Goal: Task Accomplishment & Management: Manage account settings

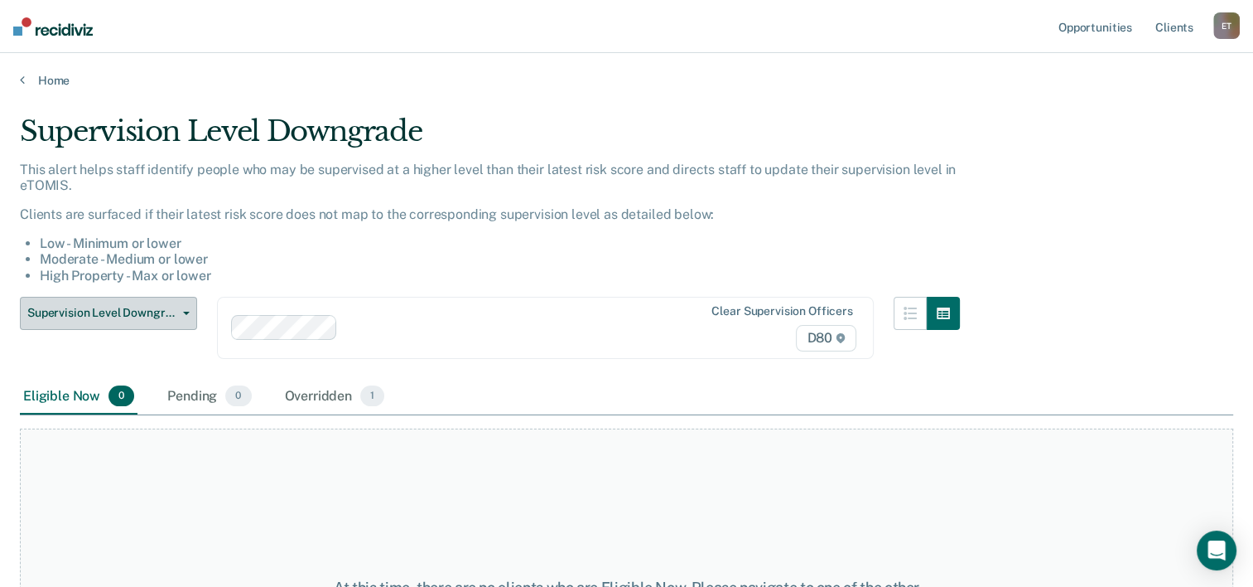
click at [182, 311] on span "button" at bounding box center [182, 312] width 13 height 3
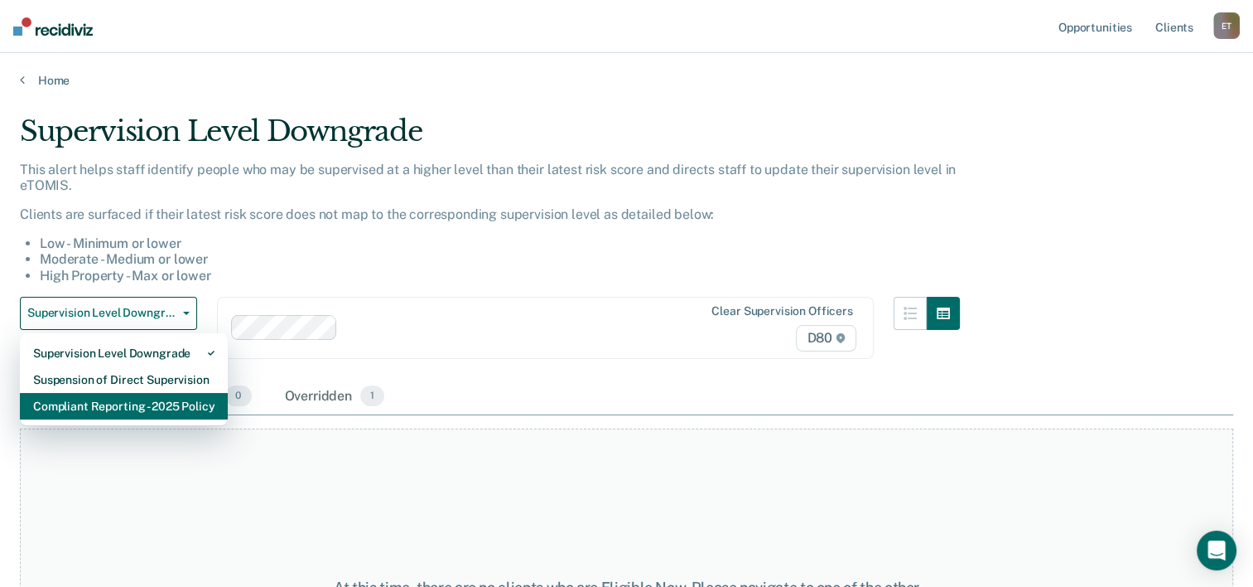
click at [179, 413] on div "Compliant Reporting - 2025 Policy" at bounding box center [123, 406] width 181 height 27
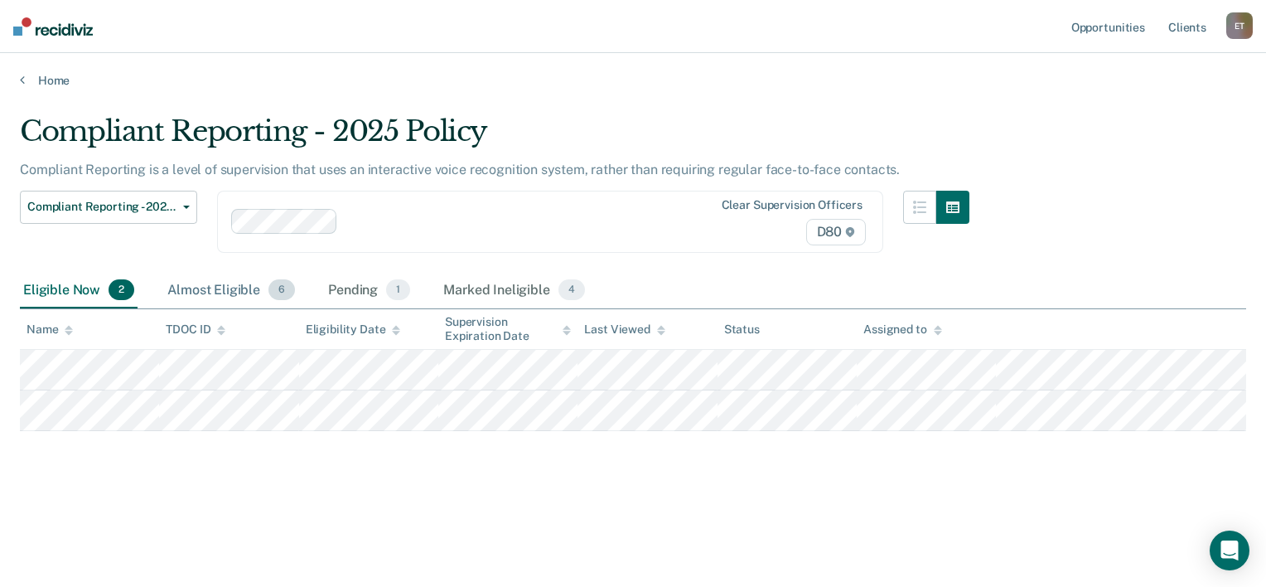
click at [221, 287] on div "Almost Eligible 6" at bounding box center [231, 291] width 134 height 36
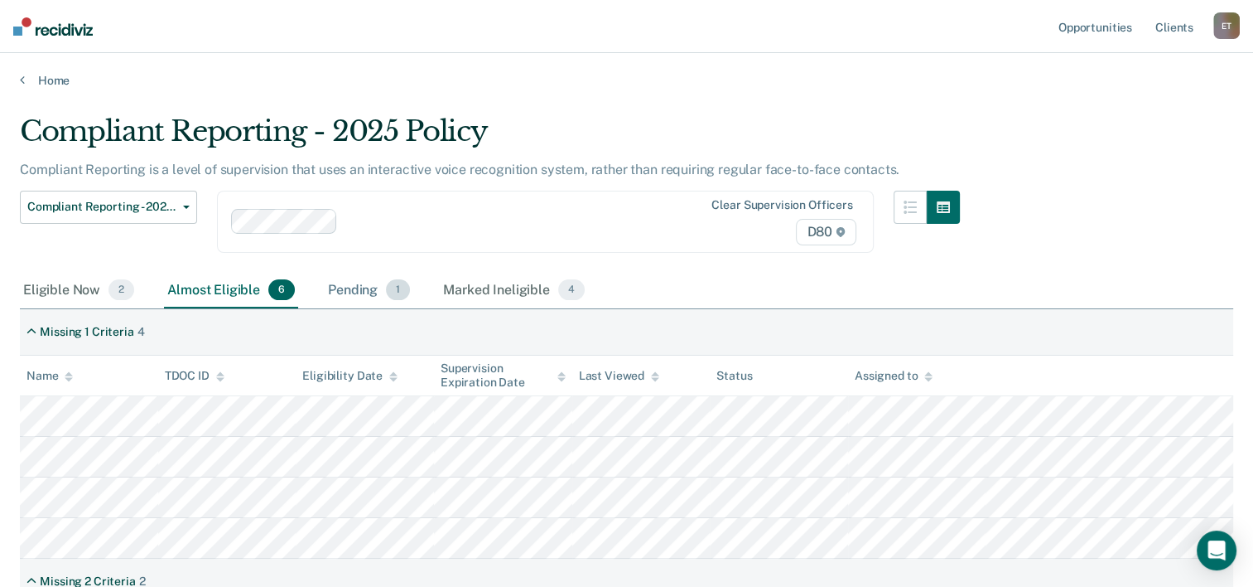
click at [358, 285] on div "Pending 1" at bounding box center [369, 291] width 89 height 36
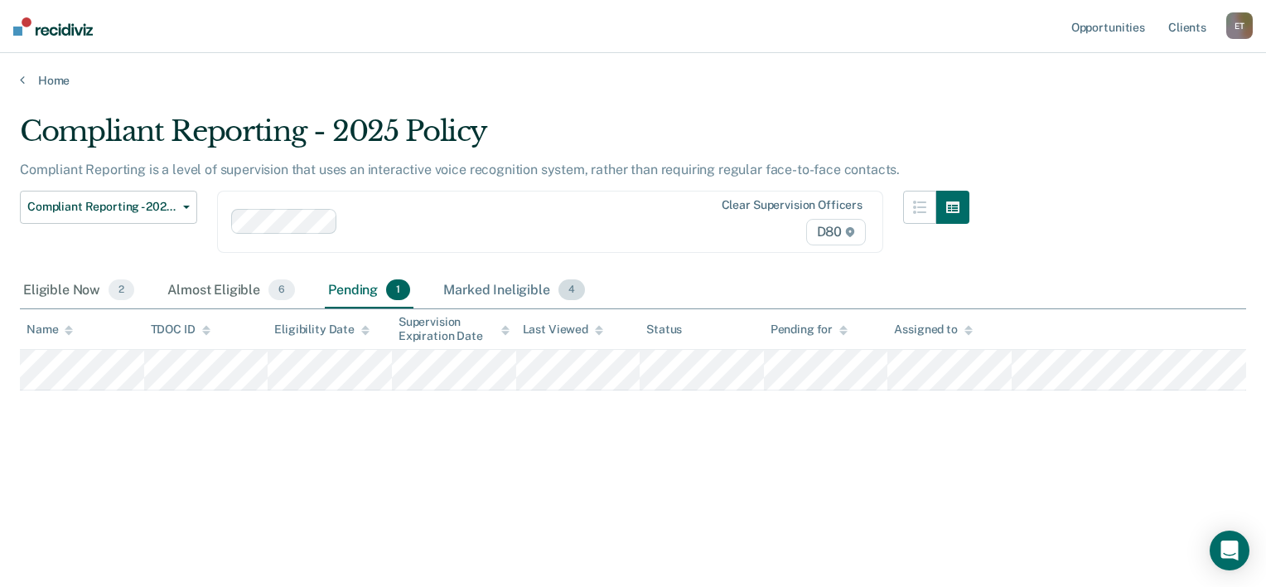
click at [462, 288] on div "Marked Ineligible 4" at bounding box center [514, 291] width 148 height 36
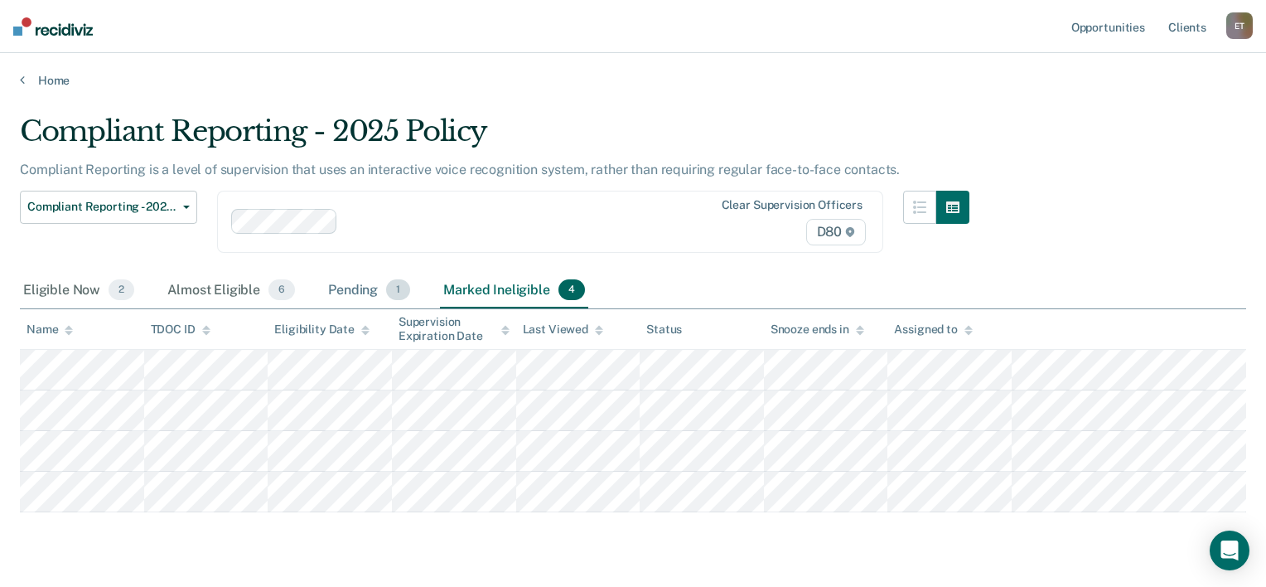
click at [349, 286] on div "Pending 1" at bounding box center [369, 291] width 89 height 36
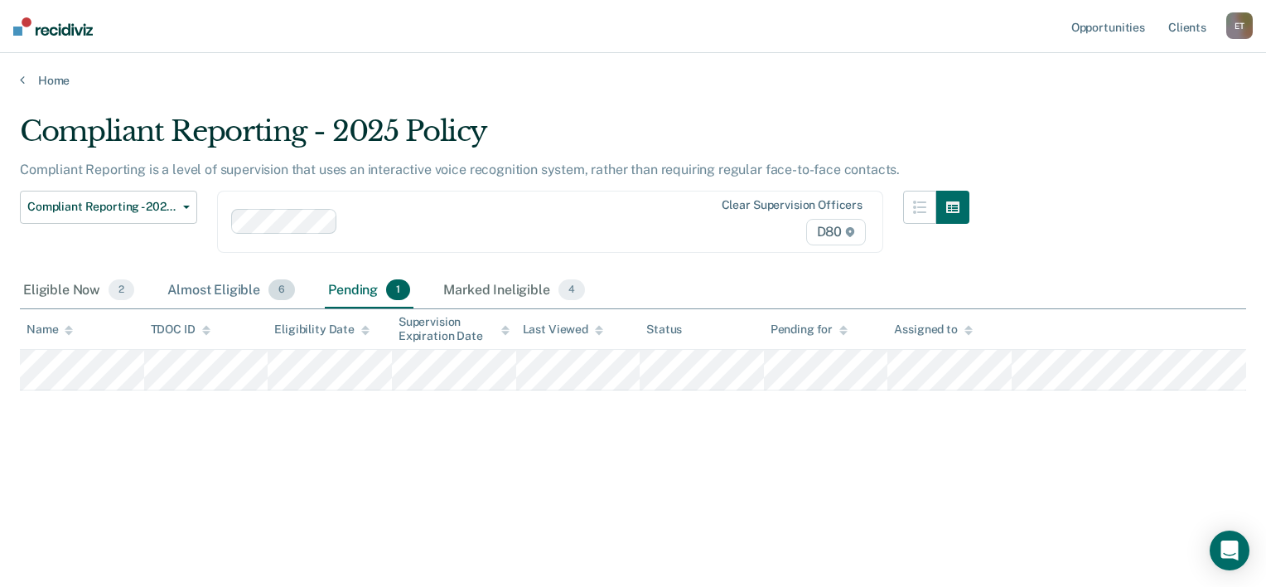
click at [249, 289] on div "Almost Eligible 6" at bounding box center [231, 291] width 134 height 36
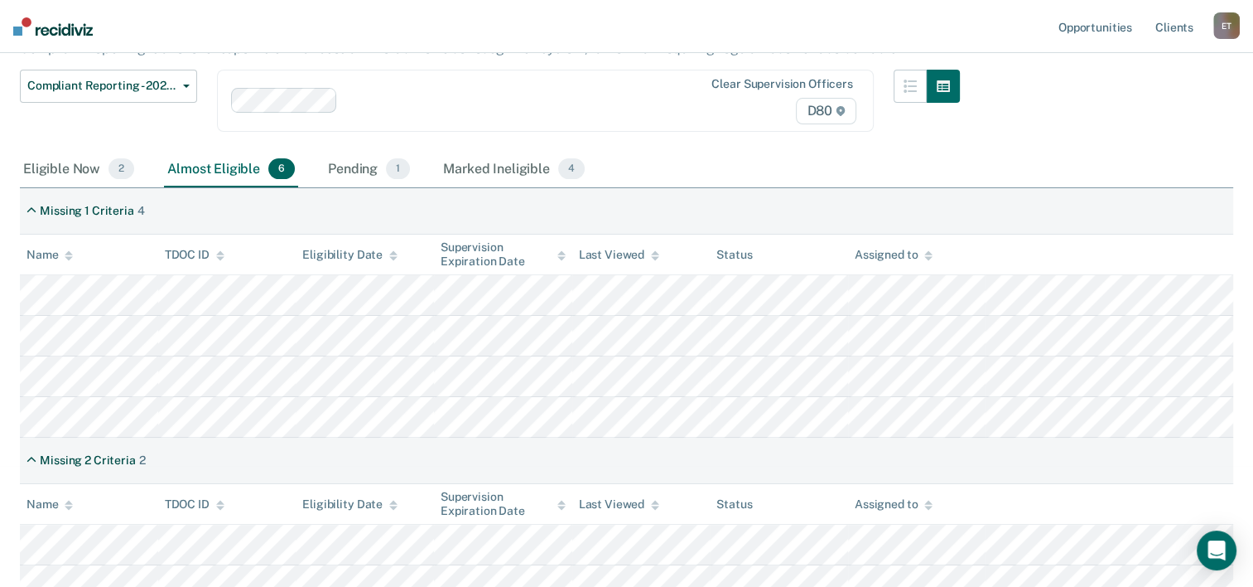
scroll to position [138, 0]
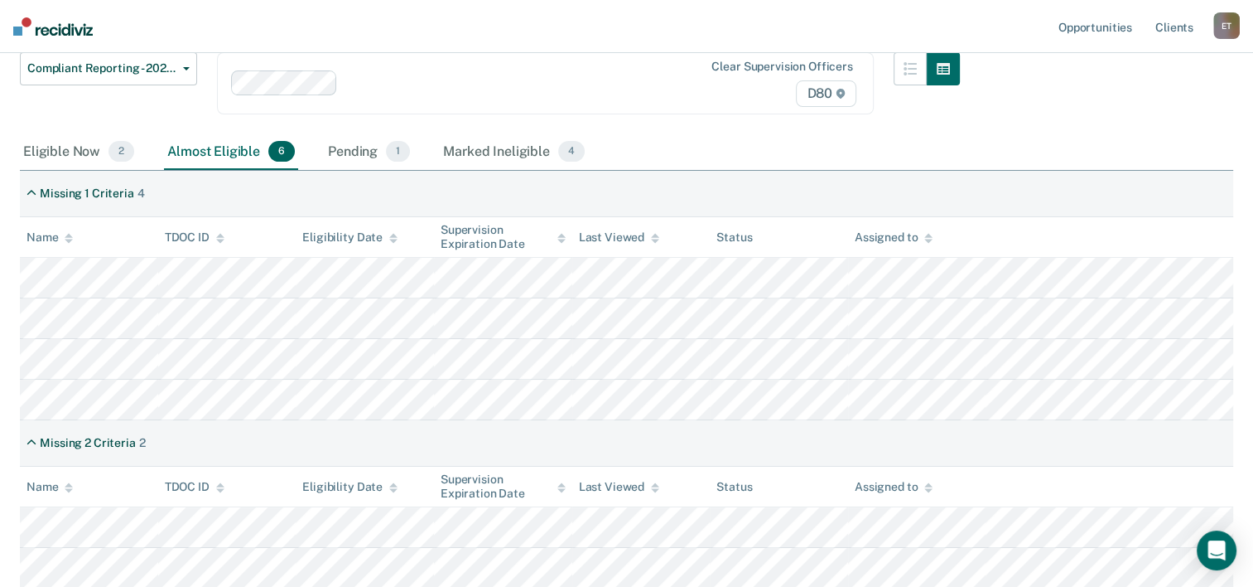
click at [1193, 107] on div "Compliant Reporting - 2025 Policy Compliant Reporting is a level of supervision…" at bounding box center [627, 150] width 1214 height 348
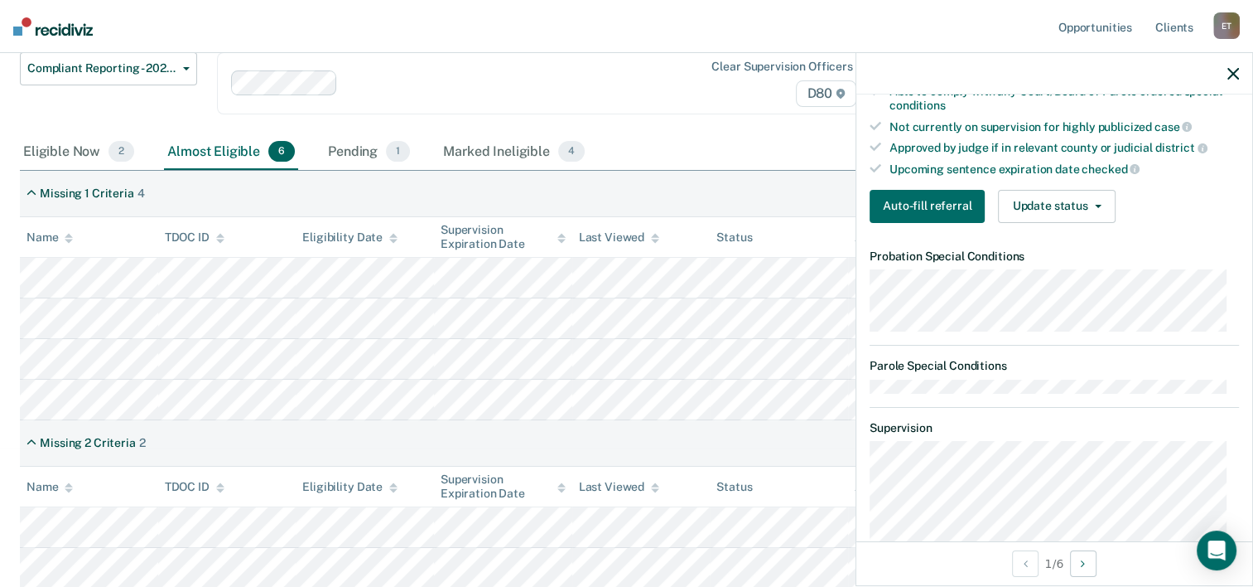
scroll to position [463, 0]
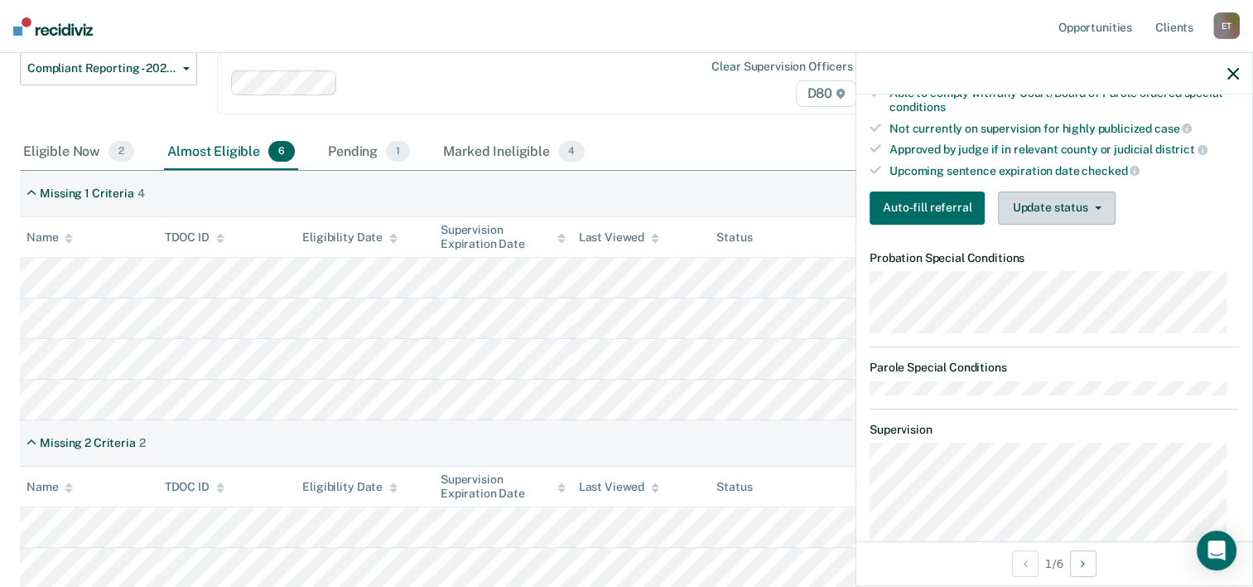
click at [1095, 206] on icon "button" at bounding box center [1098, 207] width 7 height 3
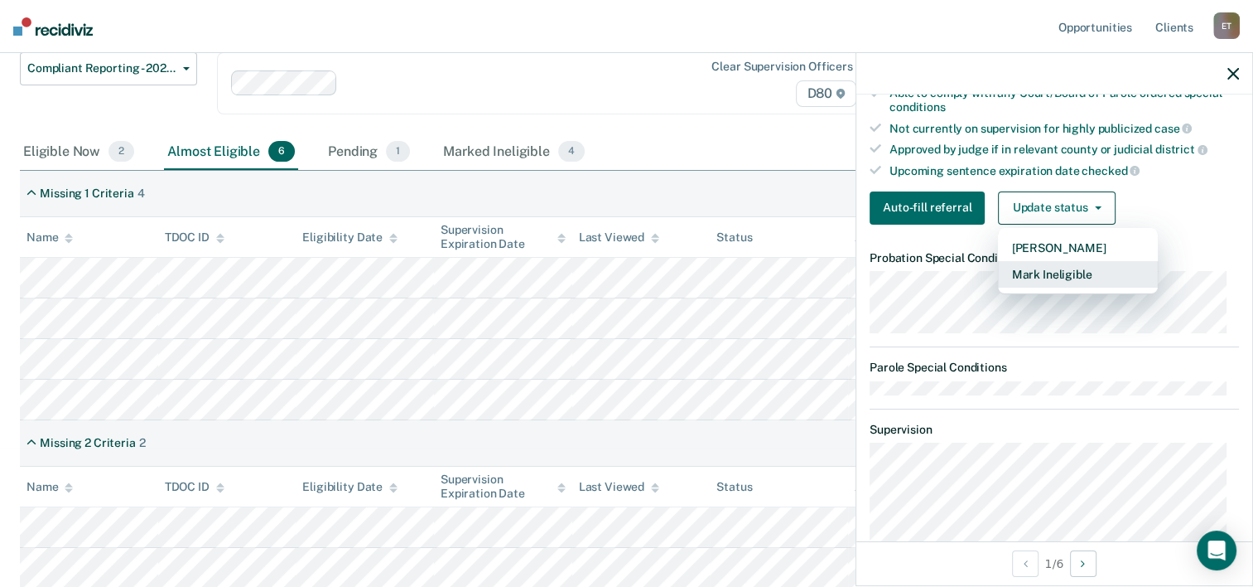
click at [1074, 266] on button "Mark Ineligible" at bounding box center [1078, 274] width 160 height 27
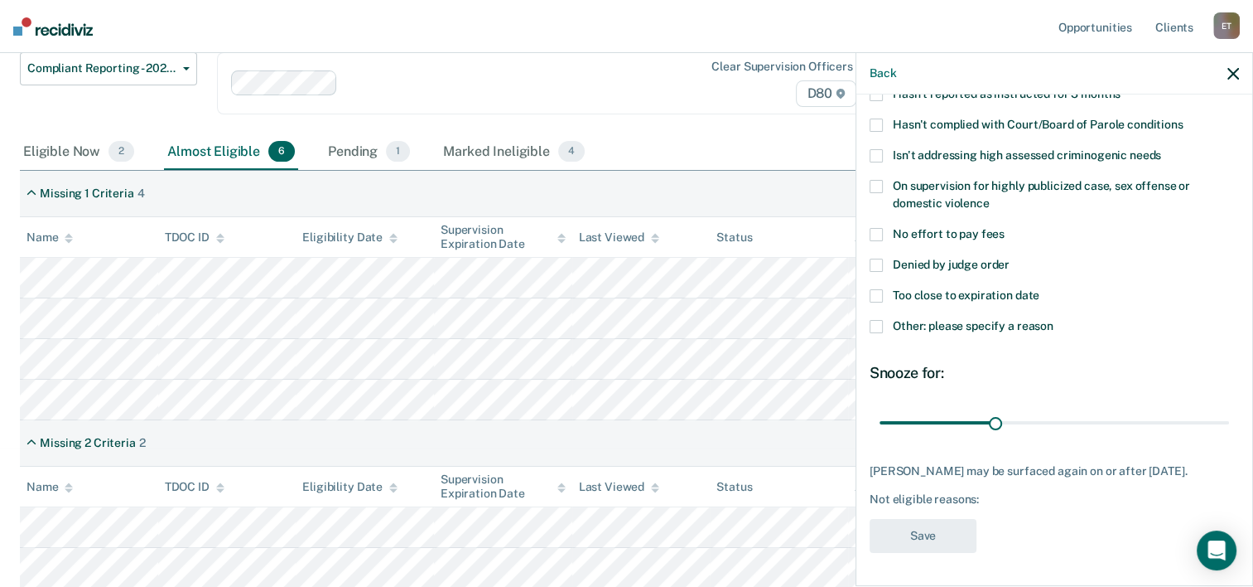
click at [881, 289] on span at bounding box center [876, 295] width 13 height 13
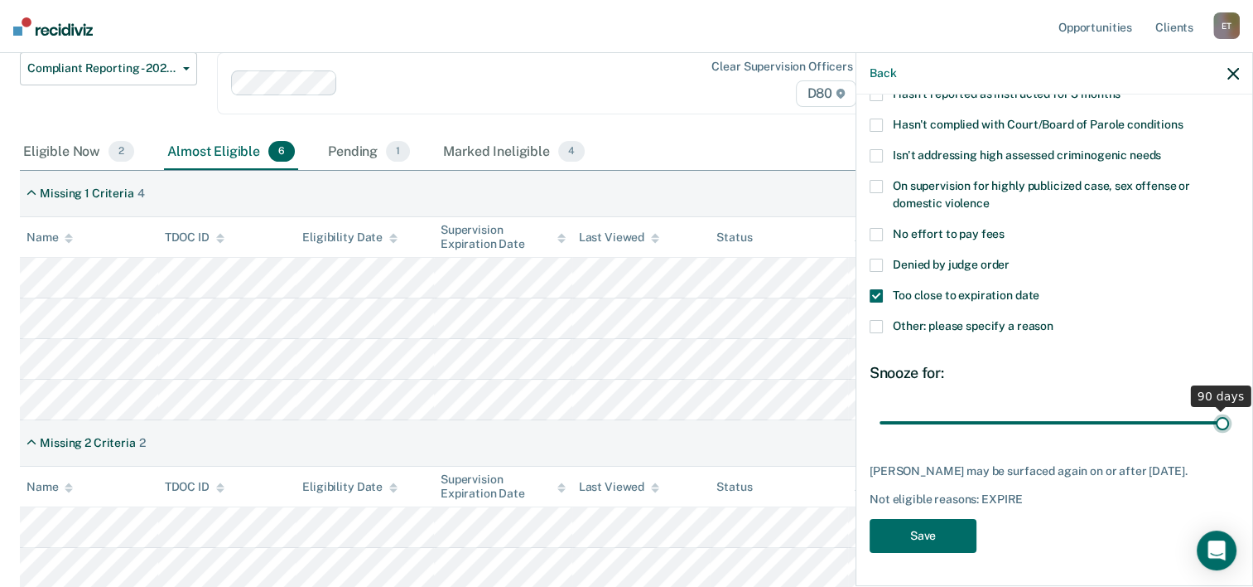
drag, startPoint x: 989, startPoint y: 415, endPoint x: 1268, endPoint y: 404, distance: 279.4
type input "90"
click at [1229, 408] on input "range" at bounding box center [1055, 422] width 350 height 29
click at [957, 541] on button "Save" at bounding box center [923, 536] width 107 height 34
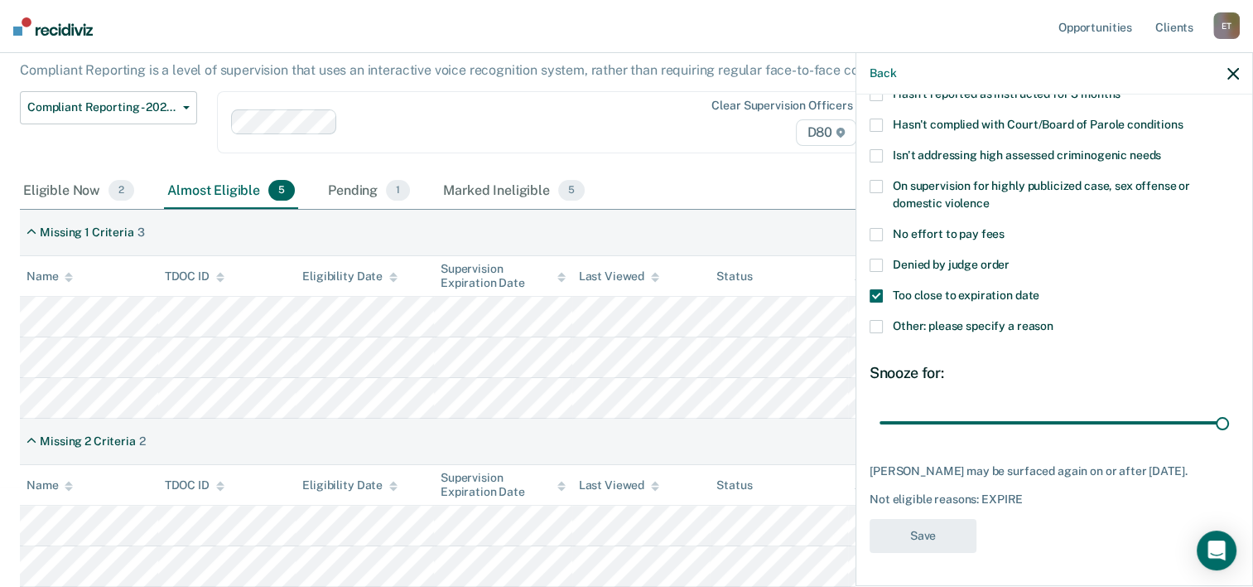
scroll to position [98, 0]
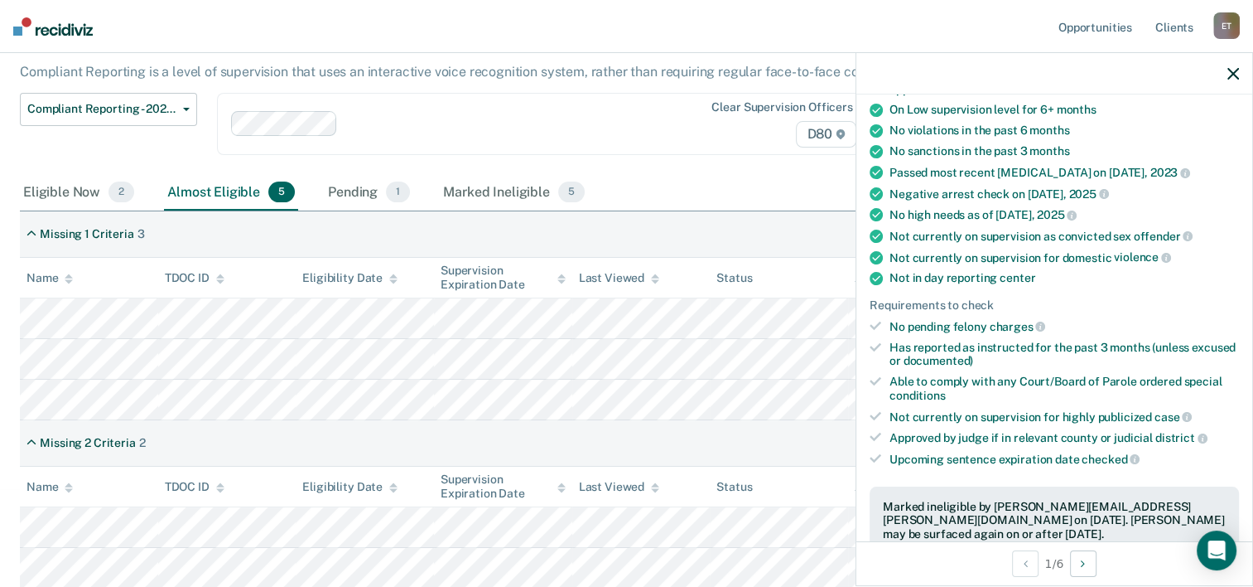
click at [666, 171] on div "Compliant Reporting - 2025 Policy Supervision Level Downgrade Suspension of Dir…" at bounding box center [490, 134] width 940 height 82
click at [1236, 70] on icon "button" at bounding box center [1234, 74] width 12 height 12
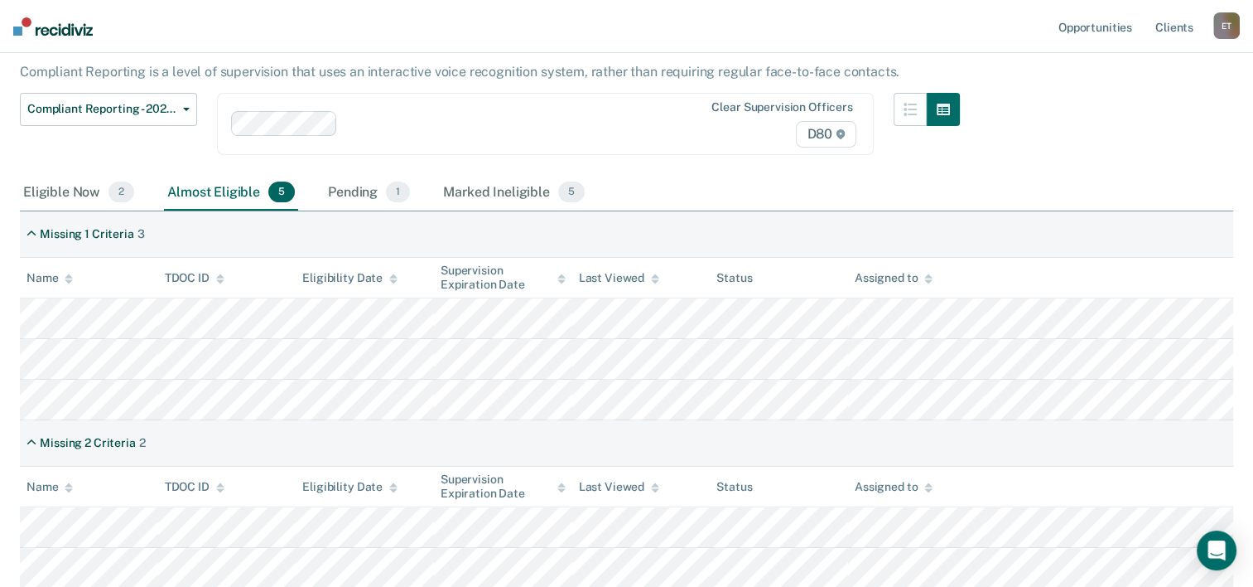
click at [406, 107] on div "Clear supervision officers D80" at bounding box center [545, 124] width 657 height 62
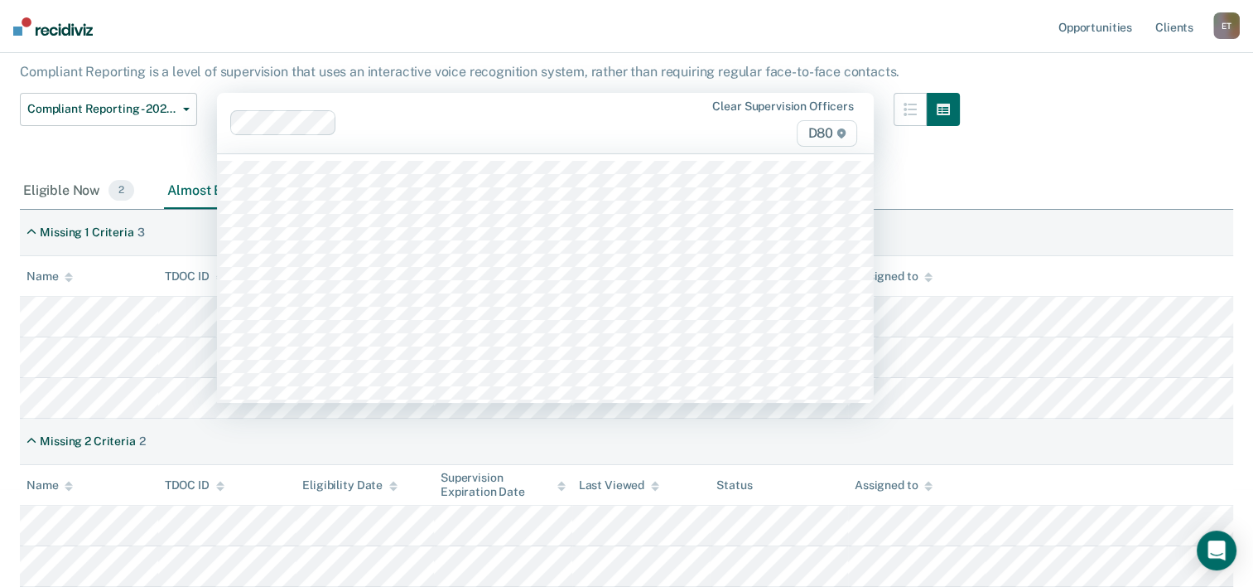
scroll to position [96, 0]
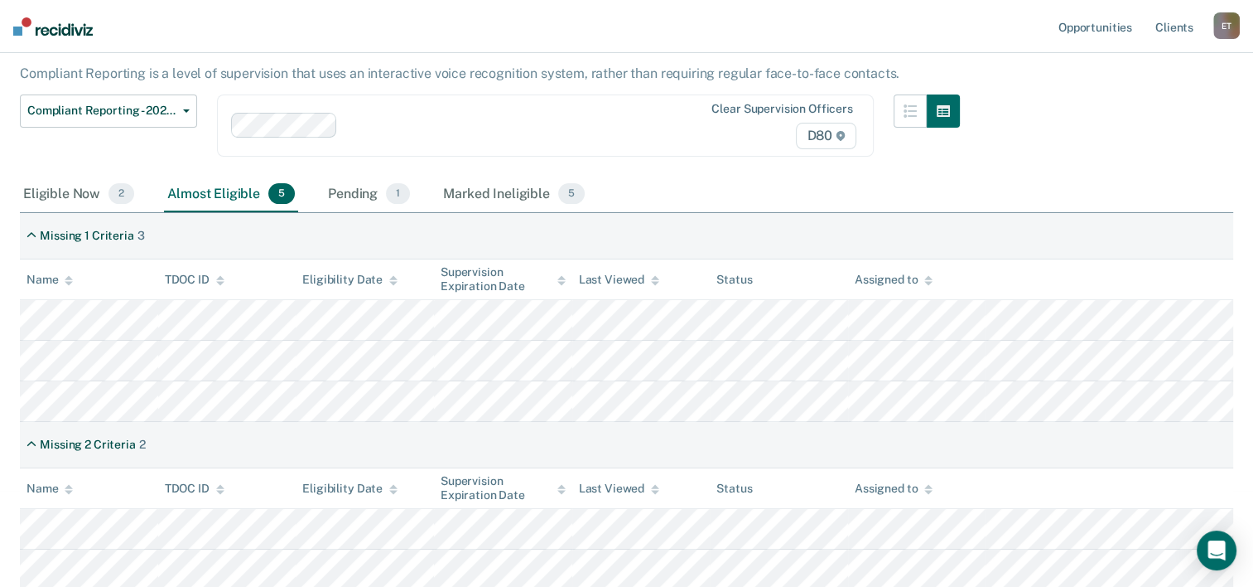
click at [978, 114] on div "Compliant Reporting - 2025 Policy Compliant Reporting is a level of supervision…" at bounding box center [627, 192] width 1214 height 348
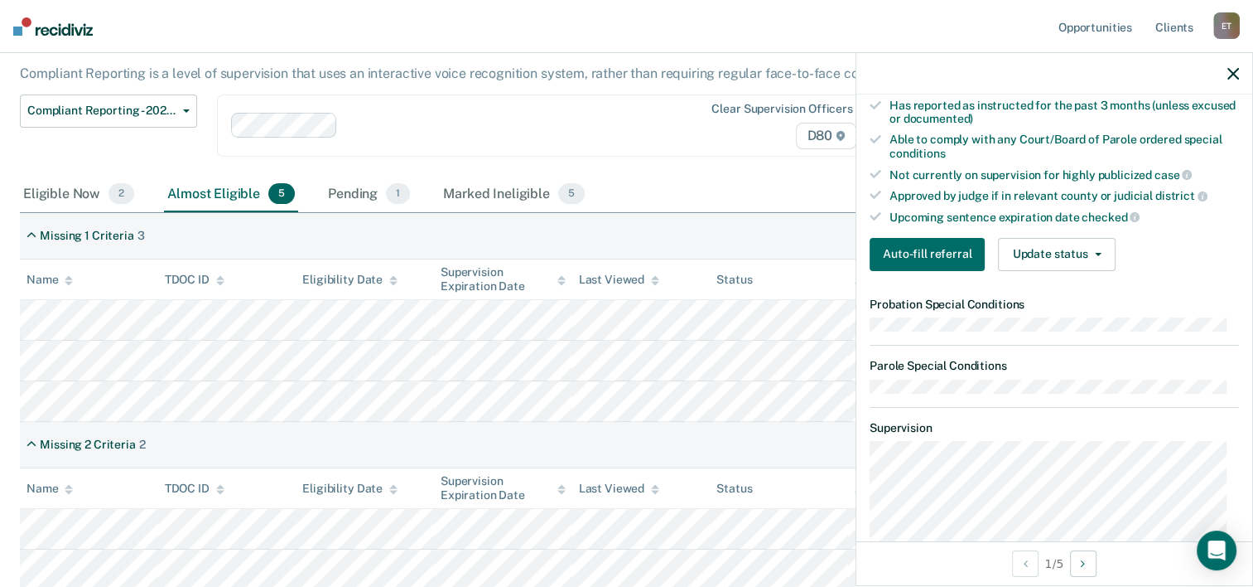
scroll to position [427, 0]
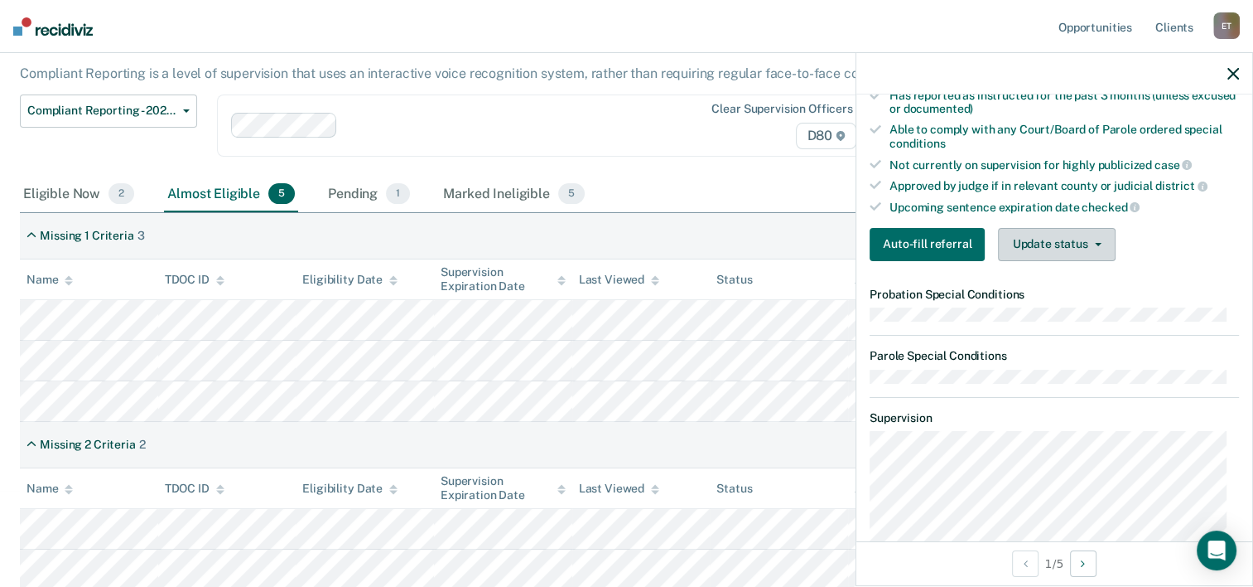
click at [1095, 243] on icon "button" at bounding box center [1098, 244] width 7 height 3
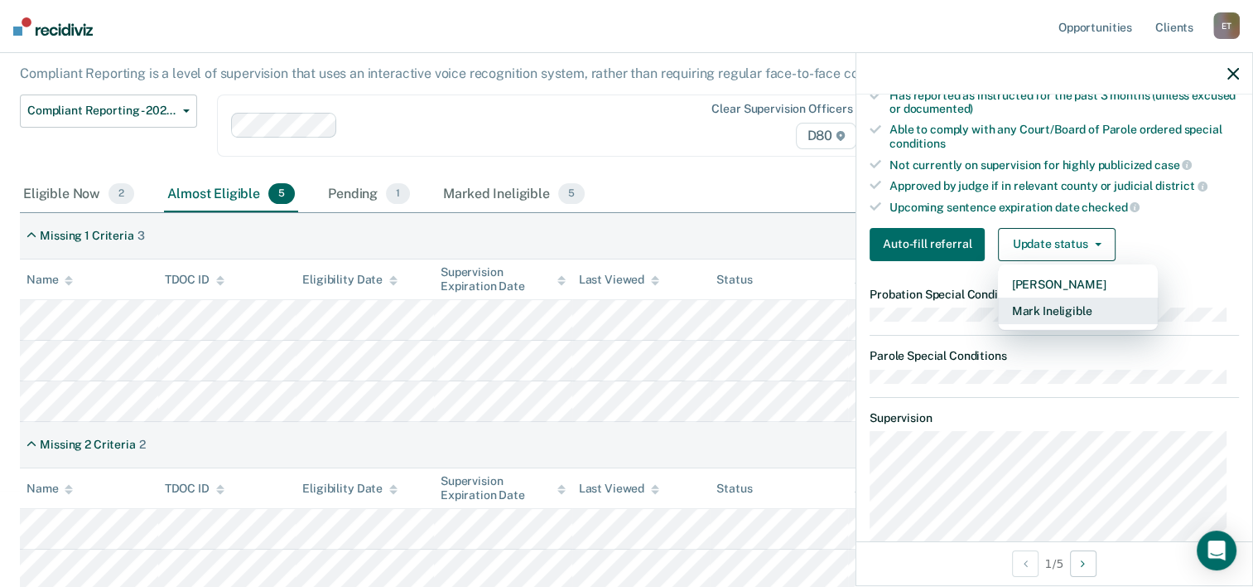
click at [1073, 305] on button "Mark Ineligible" at bounding box center [1078, 310] width 160 height 27
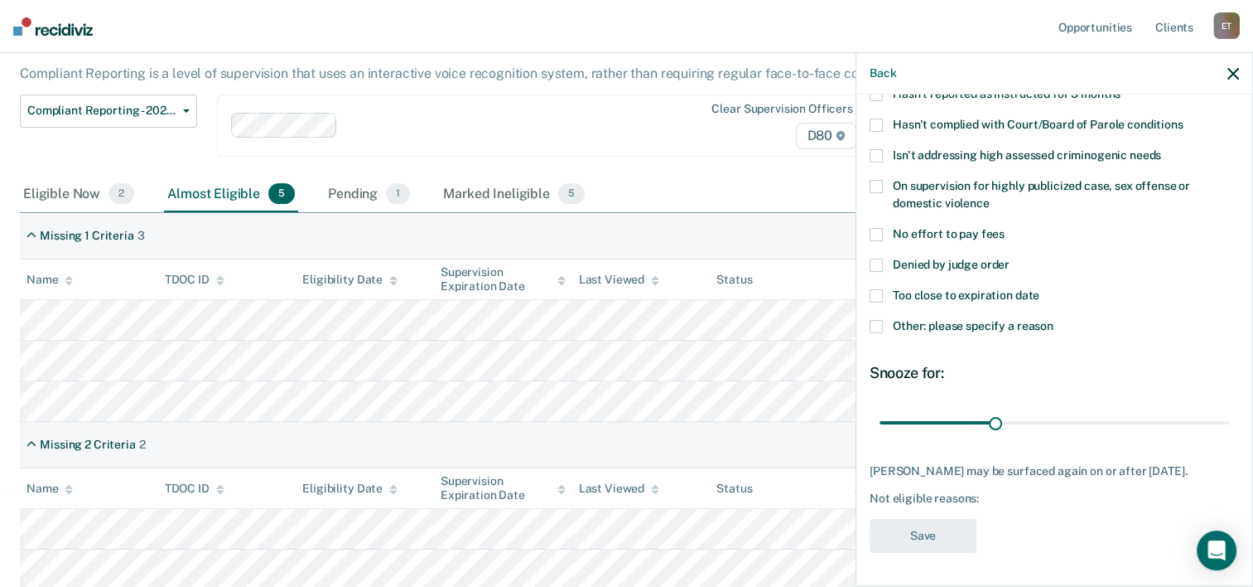
scroll to position [175, 0]
drag, startPoint x: 994, startPoint y: 408, endPoint x: 1268, endPoint y: 394, distance: 274.6
type input "90"
click at [1229, 408] on input "range" at bounding box center [1055, 422] width 350 height 29
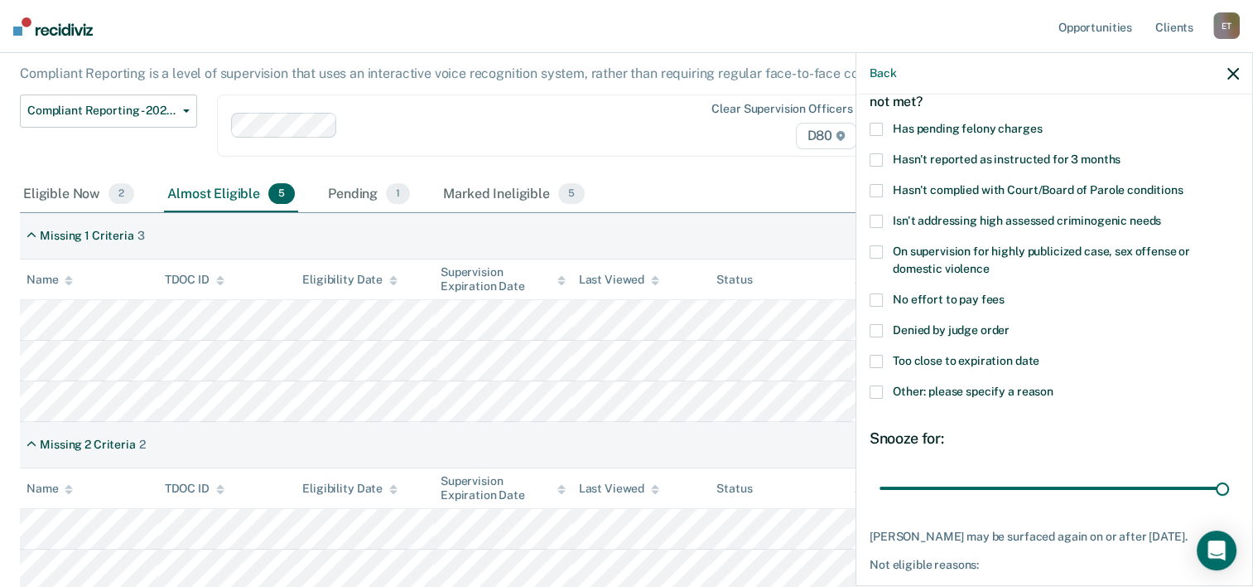
scroll to position [99, 0]
click at [881, 387] on span at bounding box center [876, 390] width 13 height 13
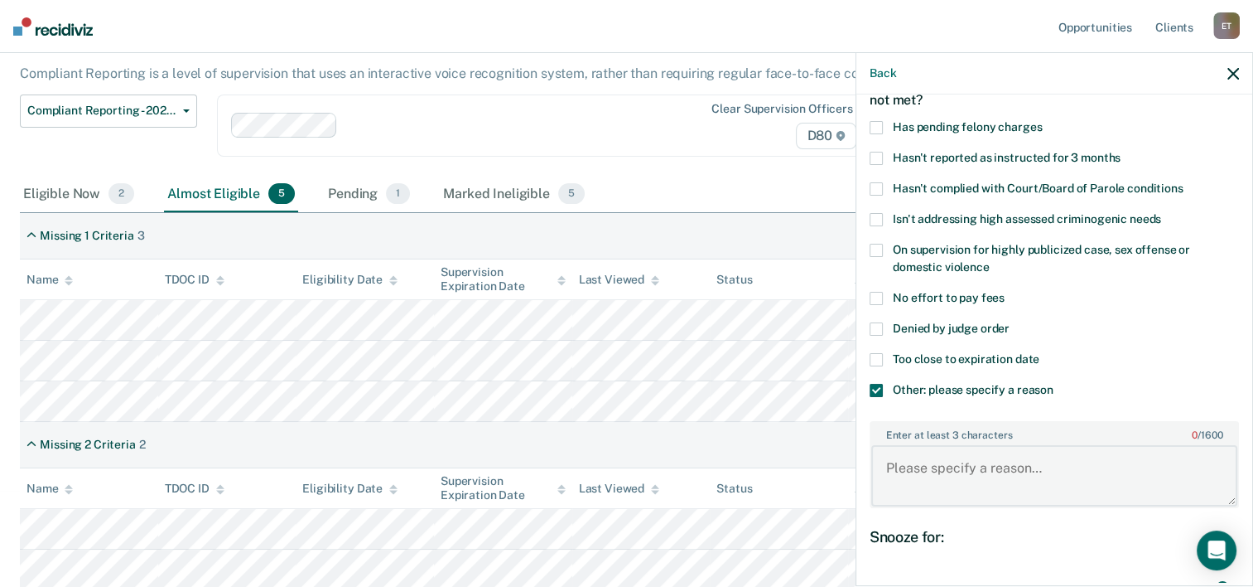
click at [925, 461] on textarea "Enter at least 3 characters 0 / 1600" at bounding box center [1054, 475] width 366 height 61
type textarea "Aggravated Assault"
click at [1186, 355] on label "Too close to expiration date" at bounding box center [1054, 361] width 369 height 17
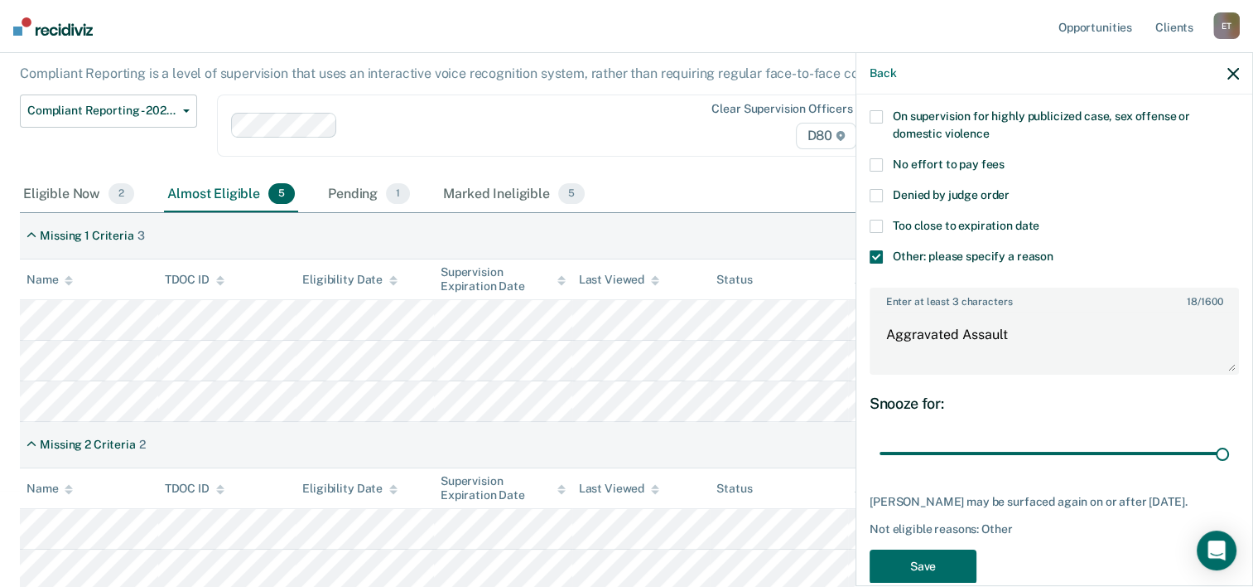
scroll to position [273, 0]
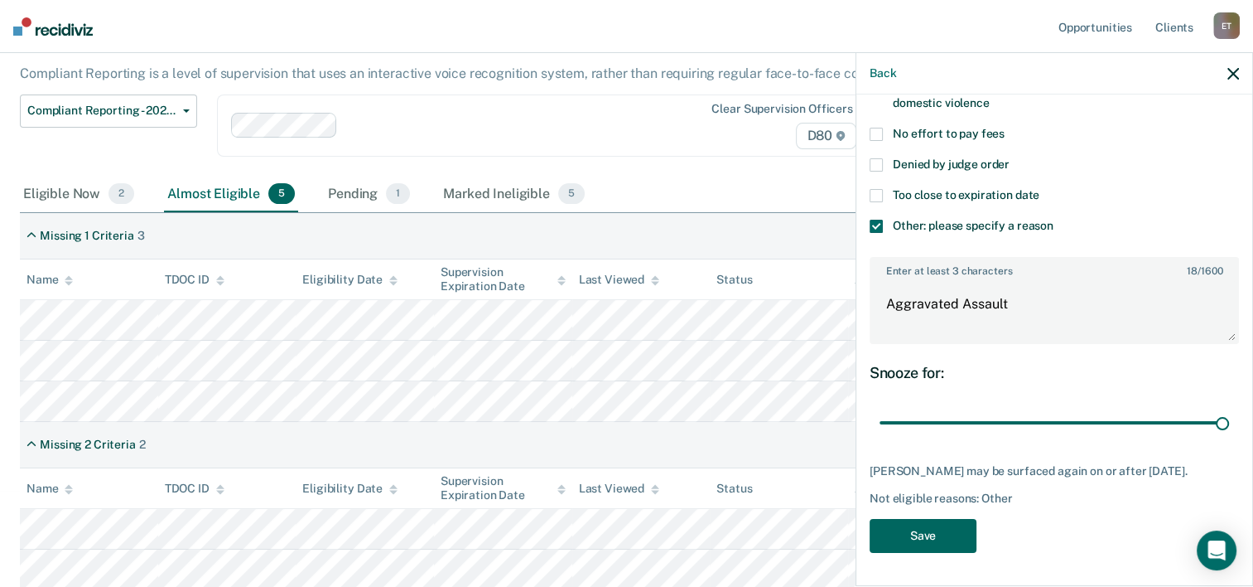
click at [919, 523] on button "Save" at bounding box center [923, 536] width 107 height 34
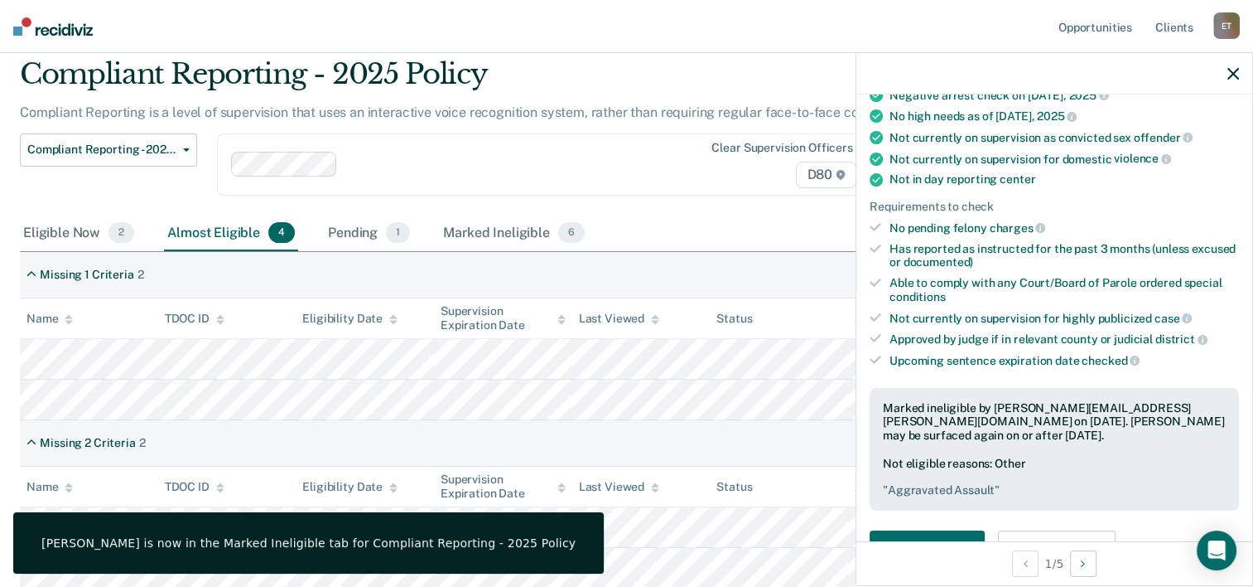
click at [669, 155] on div at bounding box center [507, 164] width 325 height 19
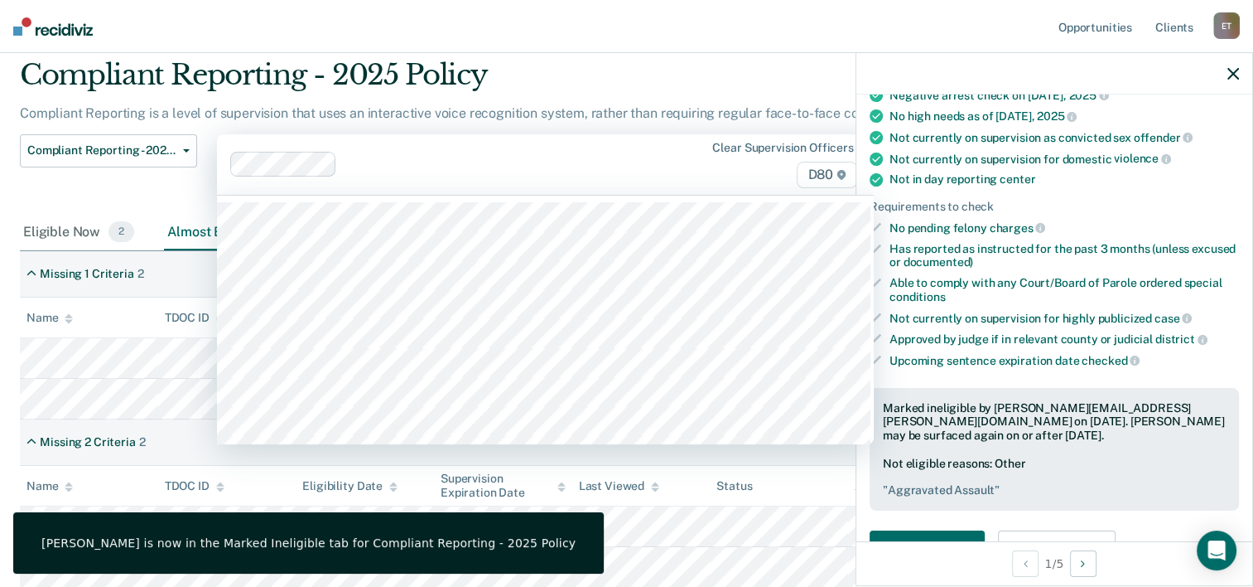
click at [670, 155] on div at bounding box center [507, 164] width 326 height 19
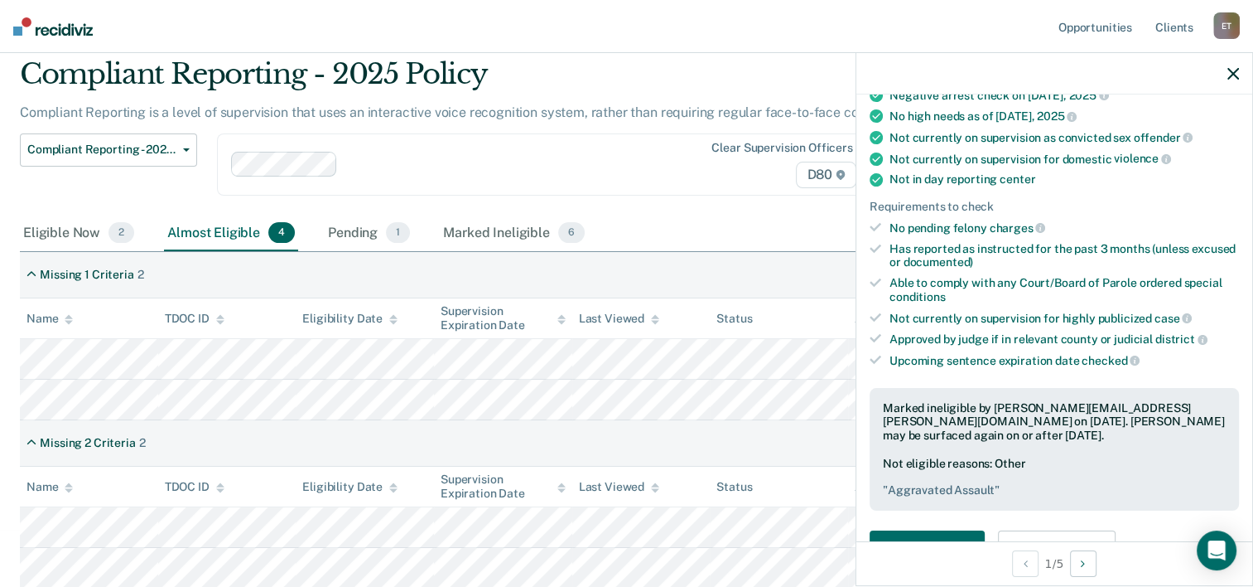
click at [354, 204] on div "Compliant Reporting - 2025 Policy Supervision Level Downgrade Suspension of Dir…" at bounding box center [490, 174] width 940 height 82
click at [268, 441] on div "Missing 2 Criteria 2" at bounding box center [627, 443] width 1214 height 46
click at [657, 443] on div "Missing 1 Criteria 2 Name TDOC ID Eligibility Date Supervision Expiration Date …" at bounding box center [627, 420] width 1214 height 336
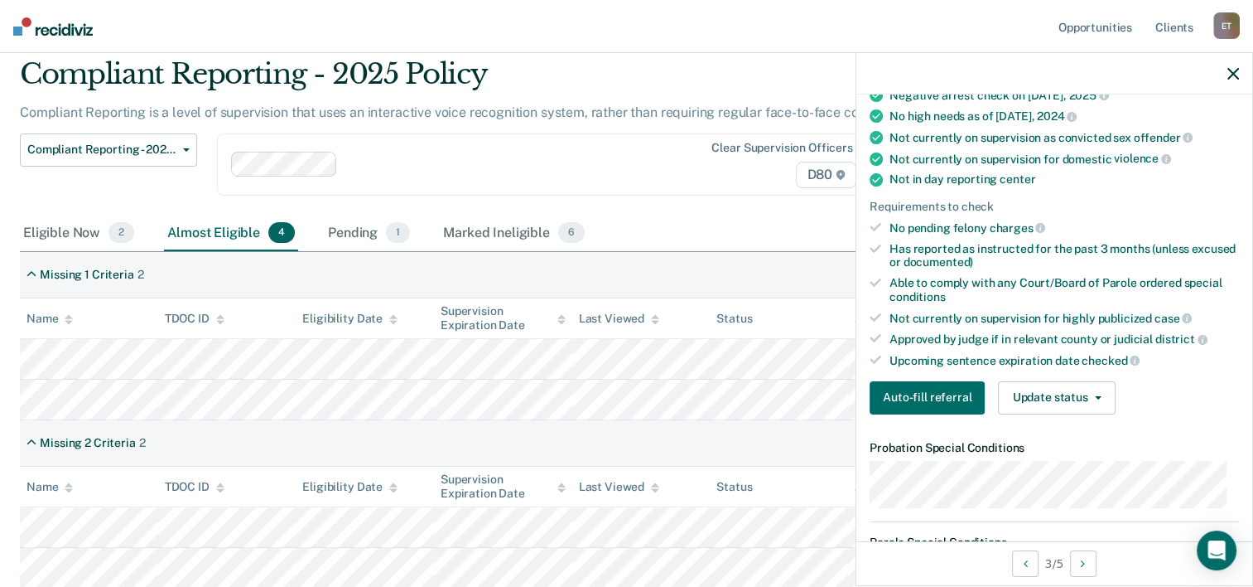
drag, startPoint x: 1110, startPoint y: 364, endPoint x: 1112, endPoint y: 391, distance: 26.6
click at [1112, 391] on div "Validated by data from TOMIS Confirm the client has a fee payment schedule in p…" at bounding box center [1055, 174] width 396 height 505
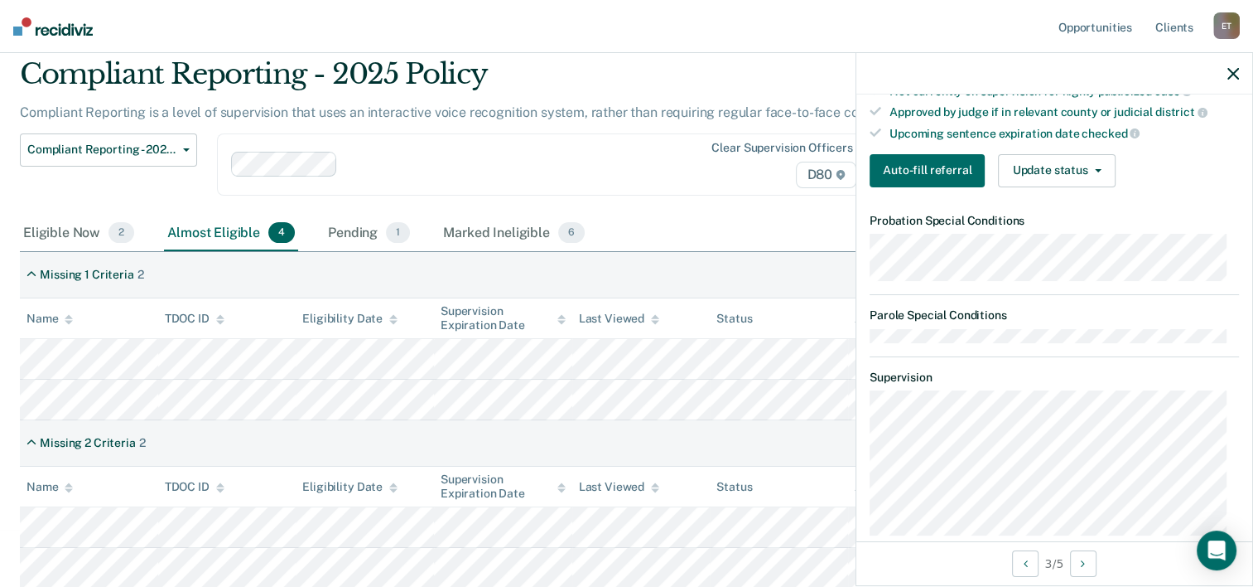
scroll to position [514, 0]
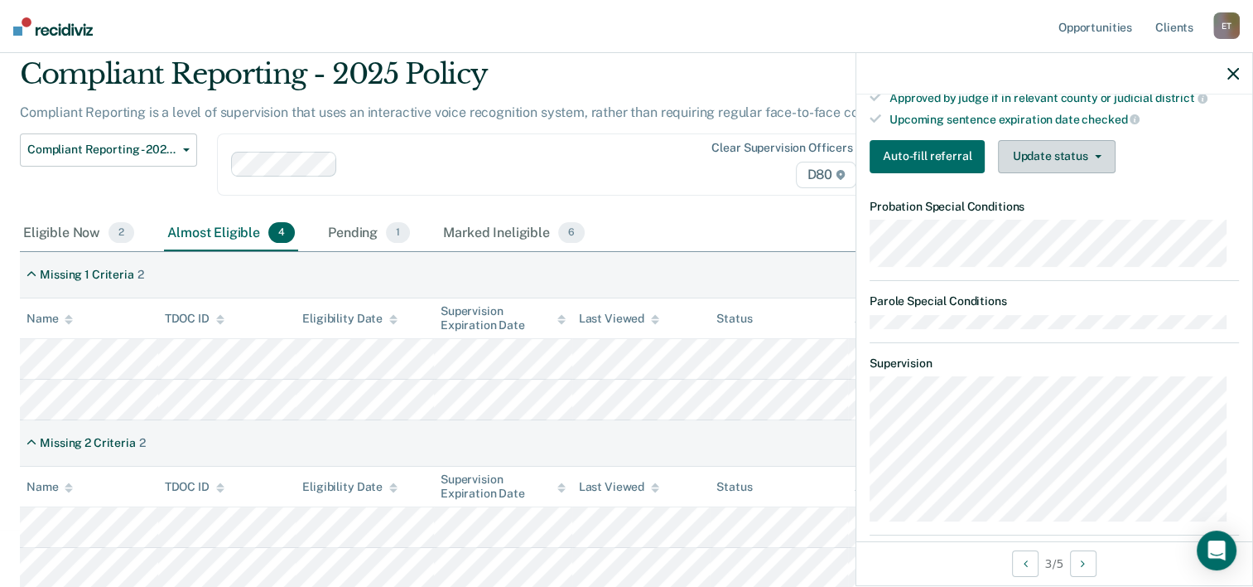
drag, startPoint x: 1099, startPoint y: 162, endPoint x: 1060, endPoint y: 140, distance: 44.9
click at [1060, 140] on button "Update status" at bounding box center [1056, 156] width 117 height 33
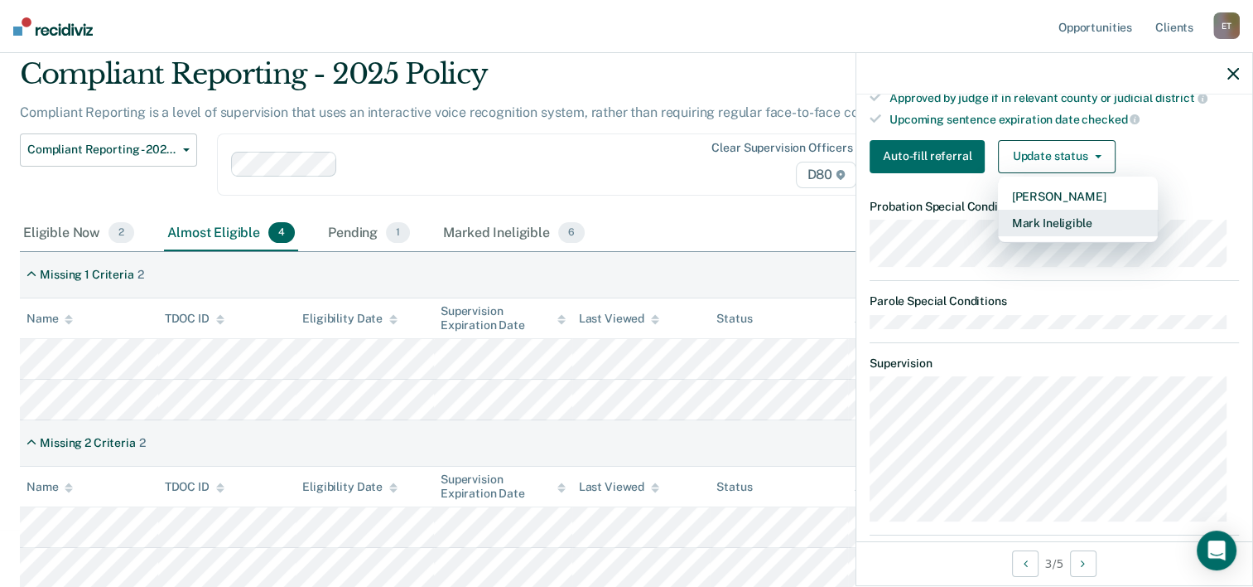
click at [1057, 210] on button "Mark Ineligible" at bounding box center [1078, 223] width 160 height 27
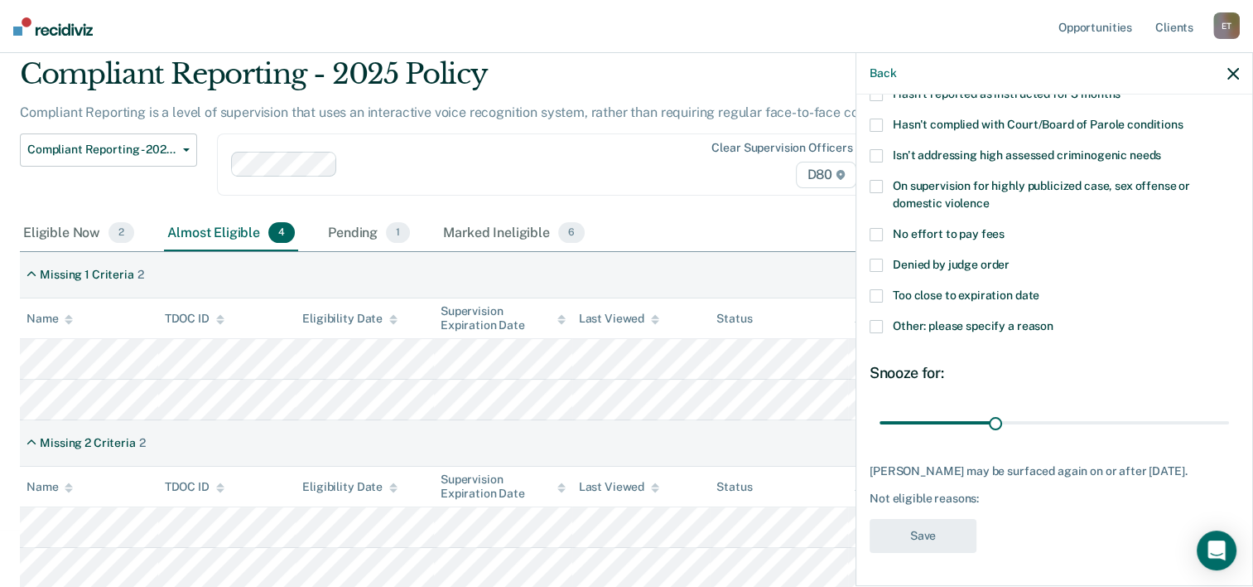
scroll to position [175, 0]
click at [978, 258] on span "Denied by judge order" at bounding box center [951, 264] width 117 height 13
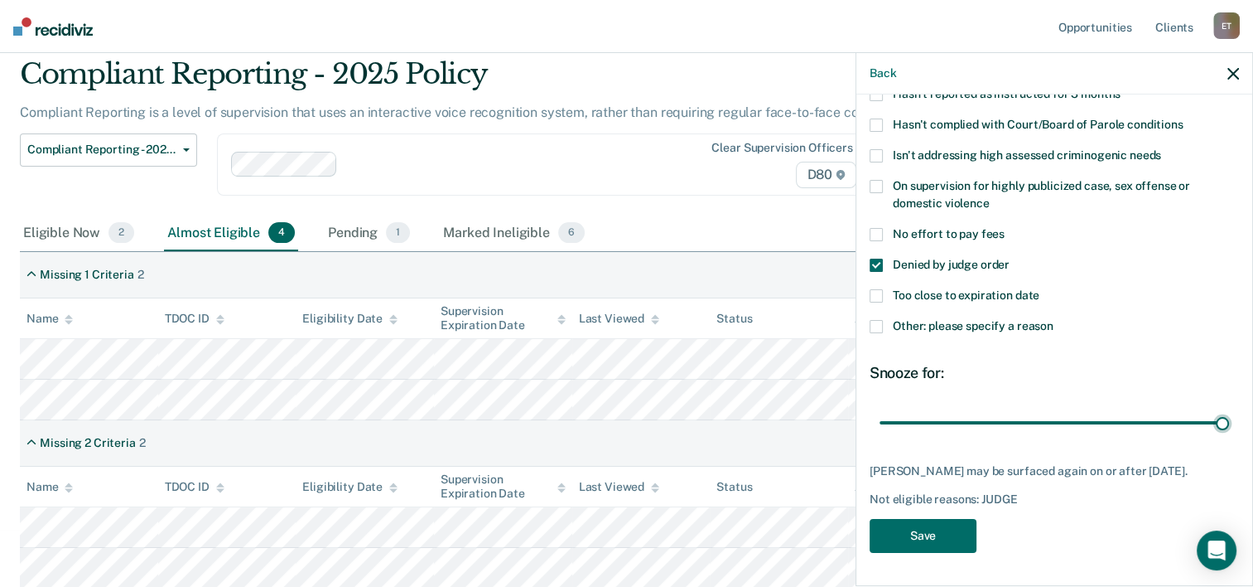
drag, startPoint x: 988, startPoint y: 408, endPoint x: 1261, endPoint y: 405, distance: 272.6
type input "90"
click at [1229, 408] on input "range" at bounding box center [1055, 422] width 350 height 29
click at [923, 534] on button "Save" at bounding box center [923, 536] width 107 height 34
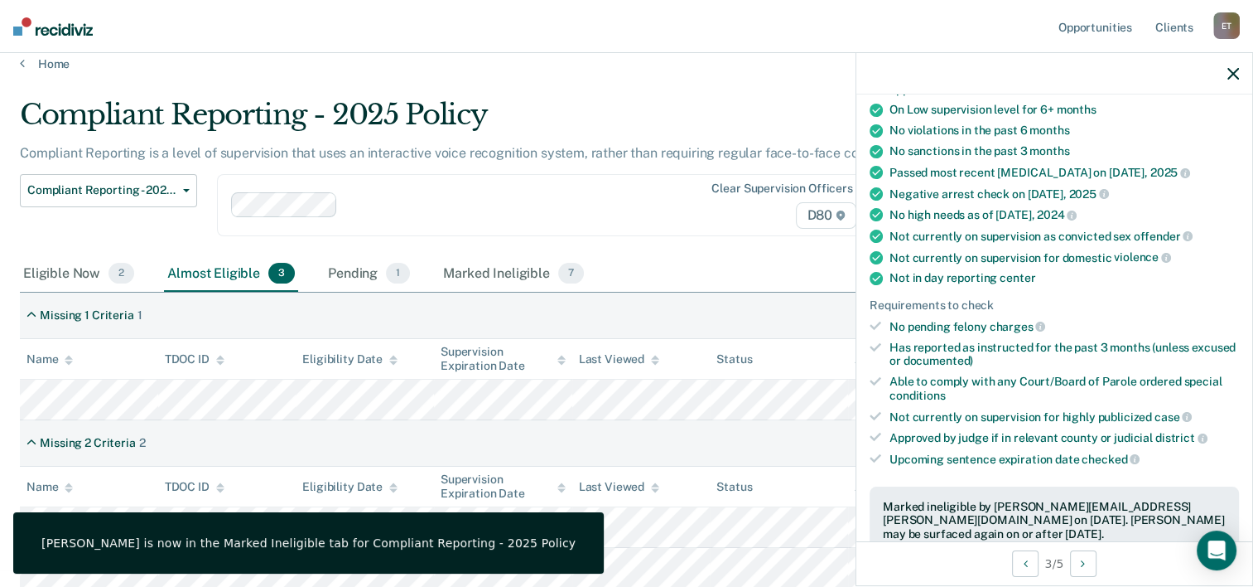
click at [652, 124] on div "Compliant Reporting - 2025 Policy" at bounding box center [490, 121] width 940 height 47
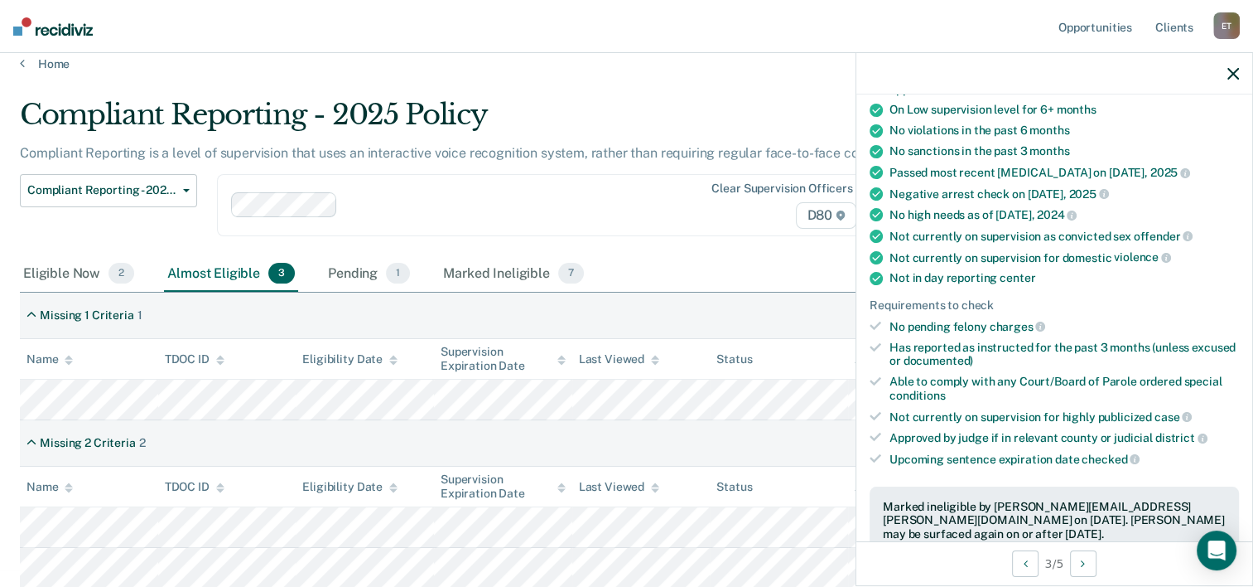
click at [1237, 72] on icon "button" at bounding box center [1234, 74] width 12 height 12
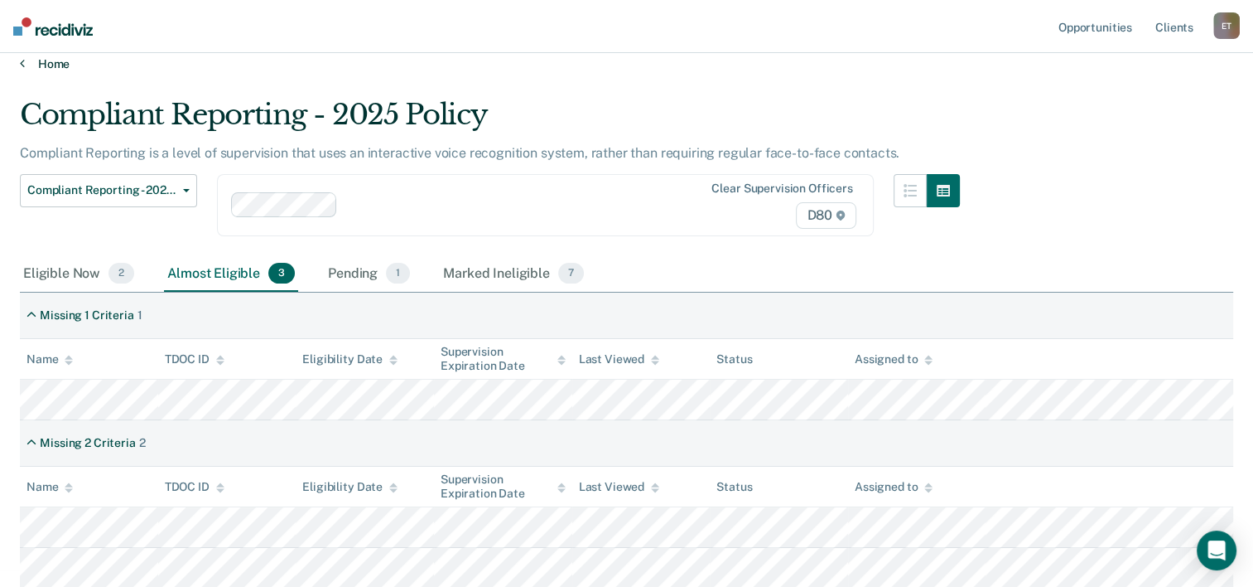
click at [373, 63] on link "Home" at bounding box center [627, 63] width 1214 height 15
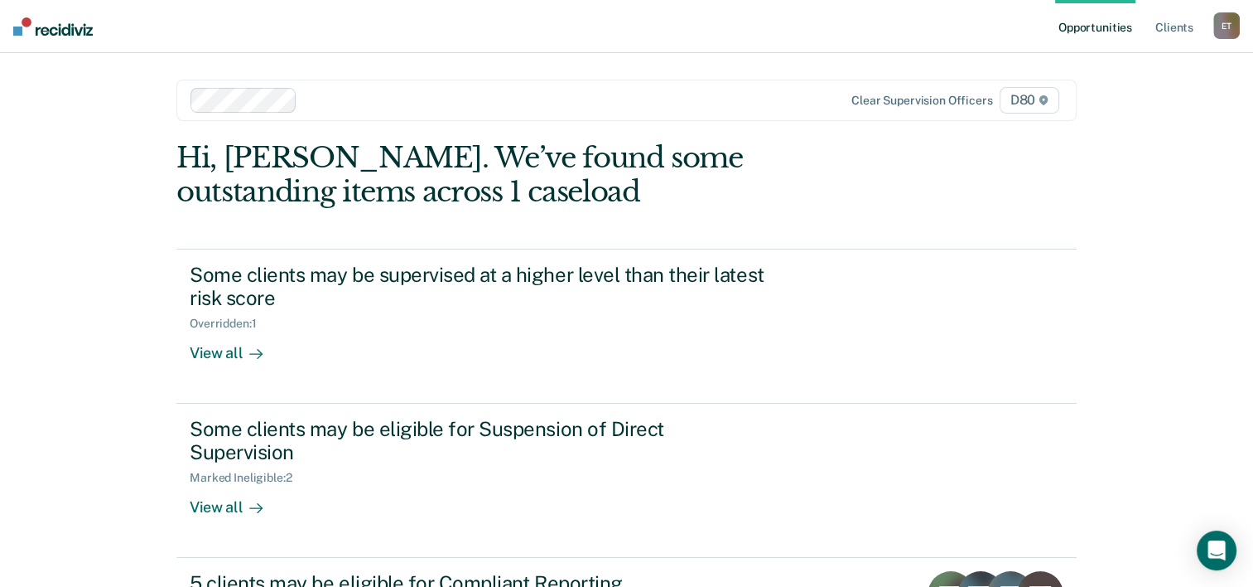
scroll to position [142, 0]
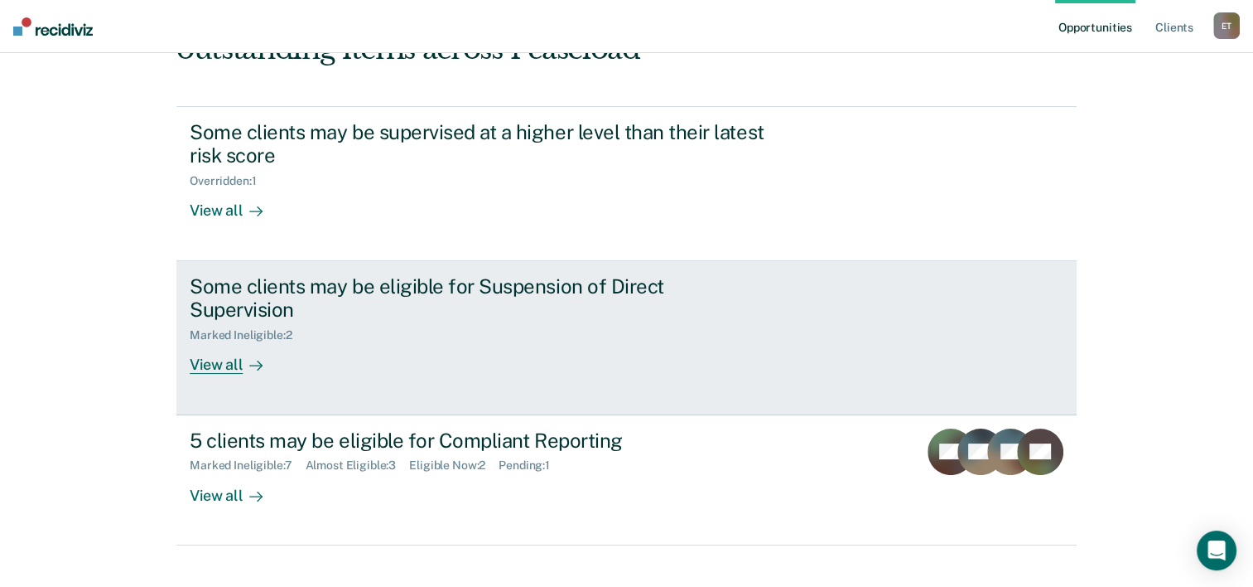
click at [205, 344] on div "View all" at bounding box center [236, 358] width 93 height 32
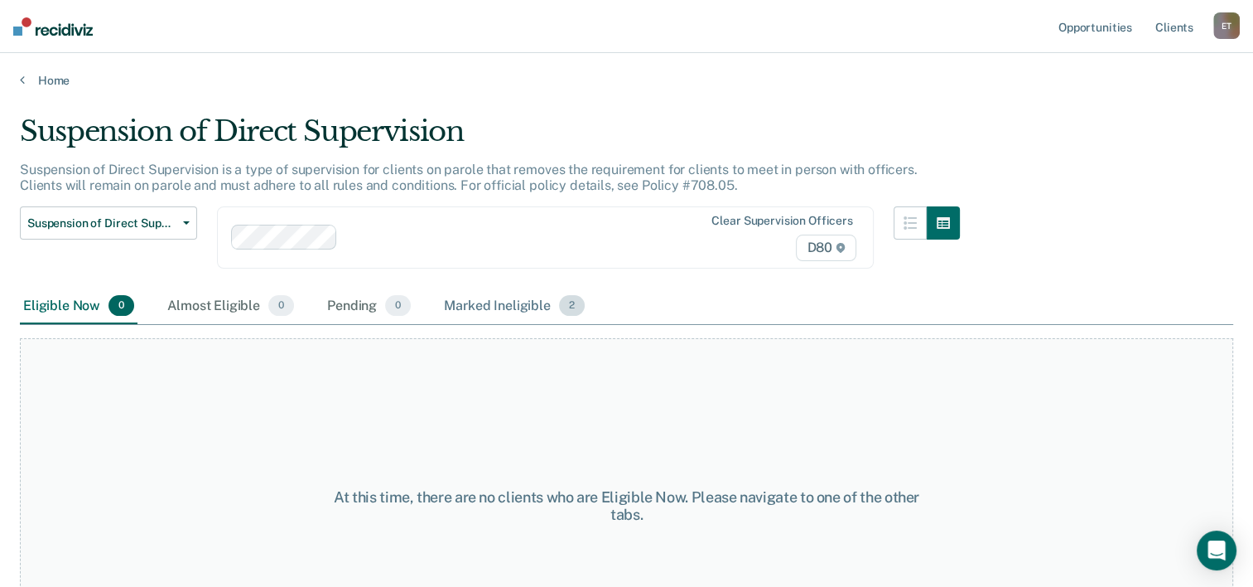
click at [533, 305] on div "Marked Ineligible 2" at bounding box center [514, 306] width 147 height 36
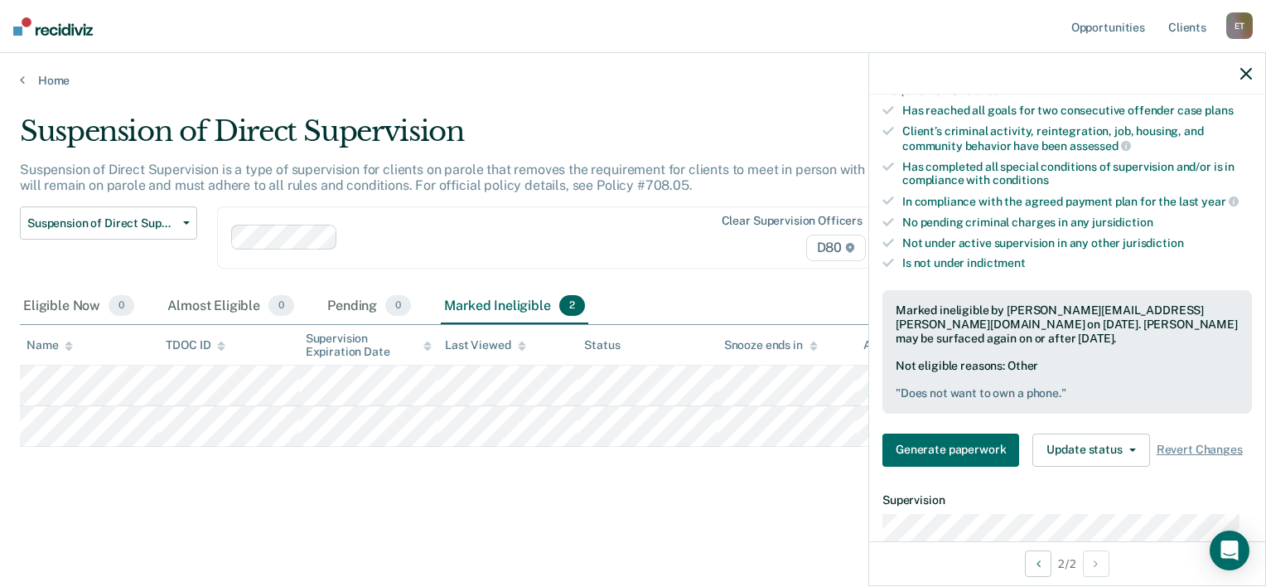
scroll to position [460, 0]
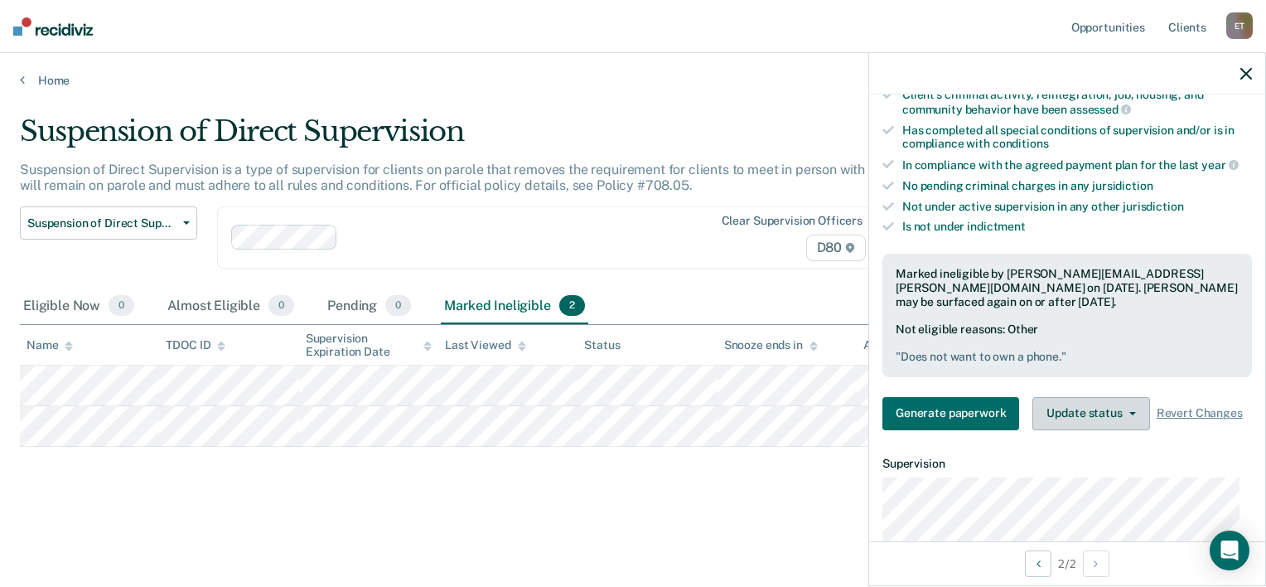
click at [1092, 416] on button "Update status" at bounding box center [1090, 413] width 117 height 33
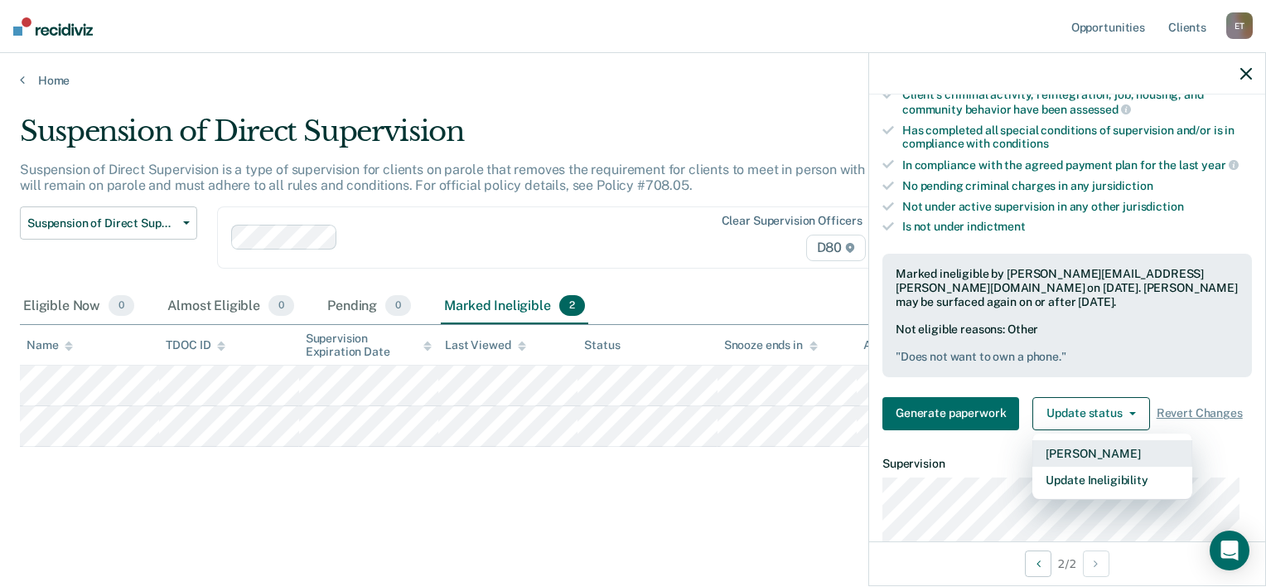
click at [1087, 442] on button "[PERSON_NAME]" at bounding box center [1112, 453] width 160 height 27
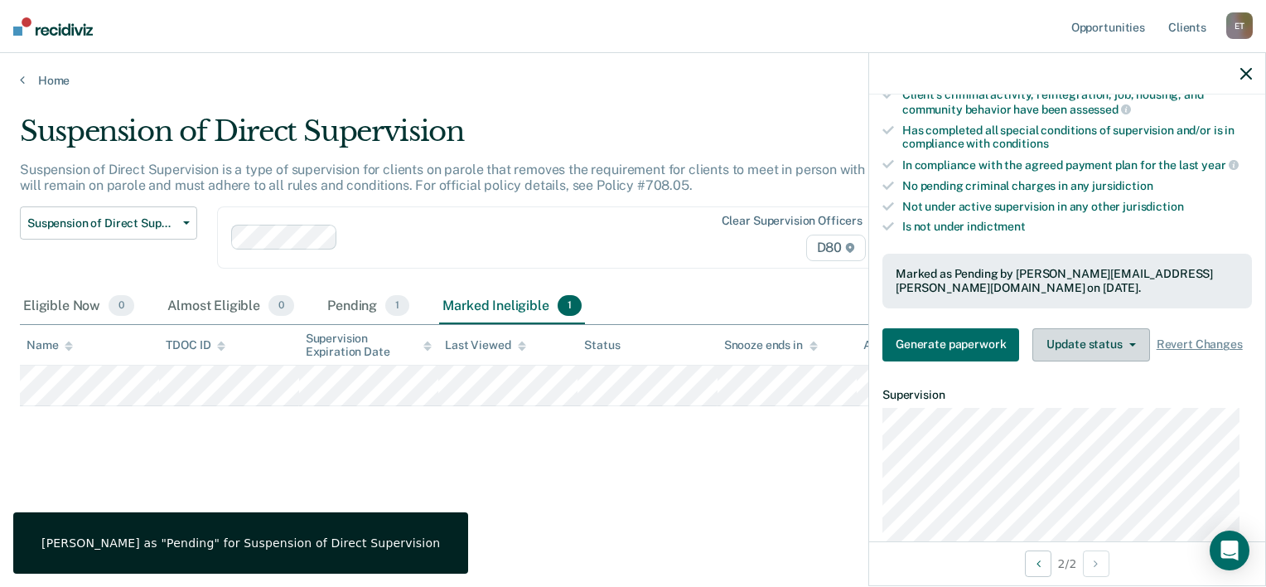
click at [1131, 335] on button "Update status" at bounding box center [1090, 344] width 117 height 33
click at [549, 471] on div "Suspension of Direct Supervision Suspension of Direct Supervision is a type of …" at bounding box center [633, 314] width 1226 height 401
